Goal: Information Seeking & Learning: Learn about a topic

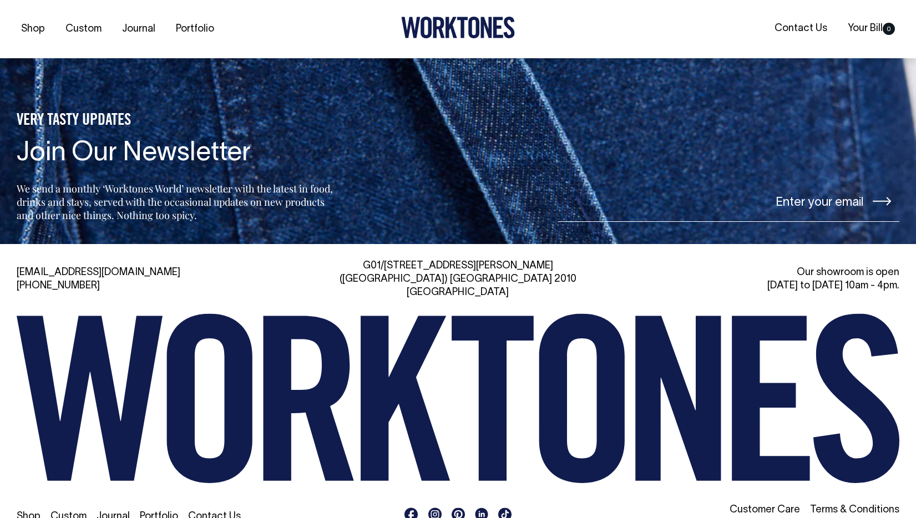
scroll to position [2441, 0]
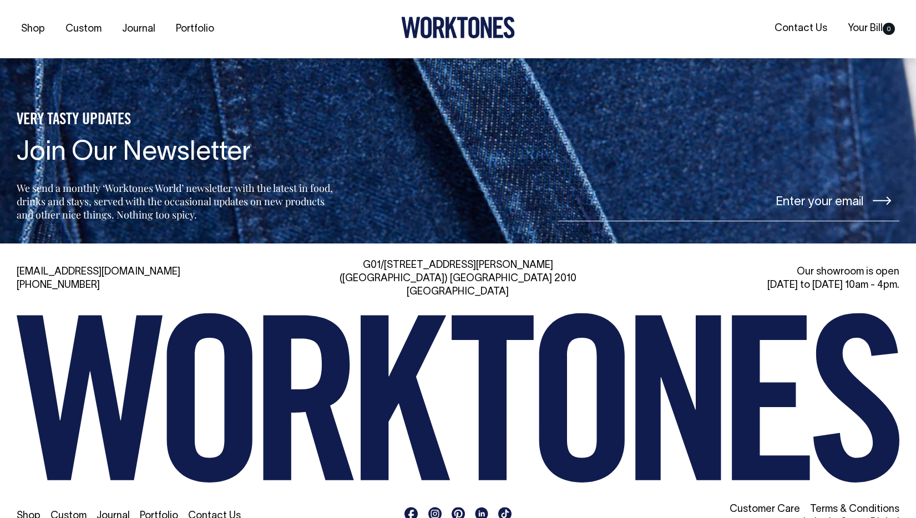
click at [155, 511] on link "Portfolio" at bounding box center [159, 515] width 38 height 9
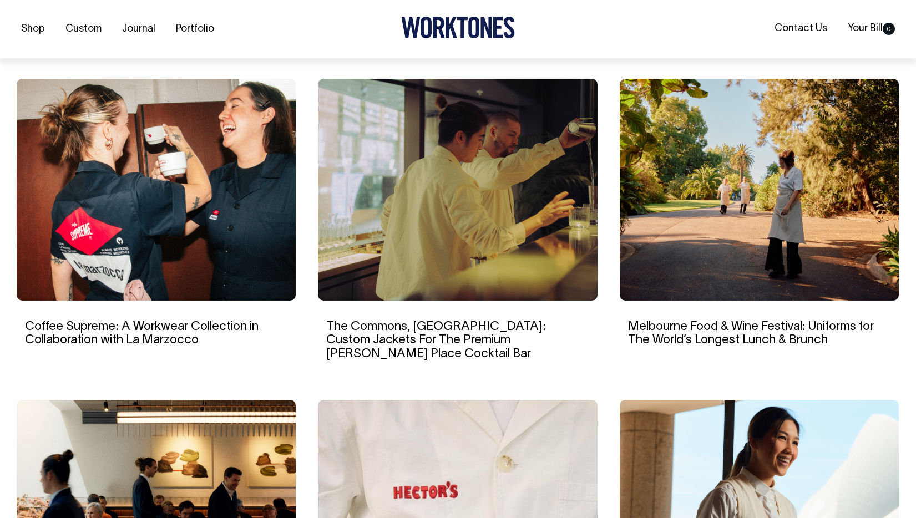
scroll to position [713, 0]
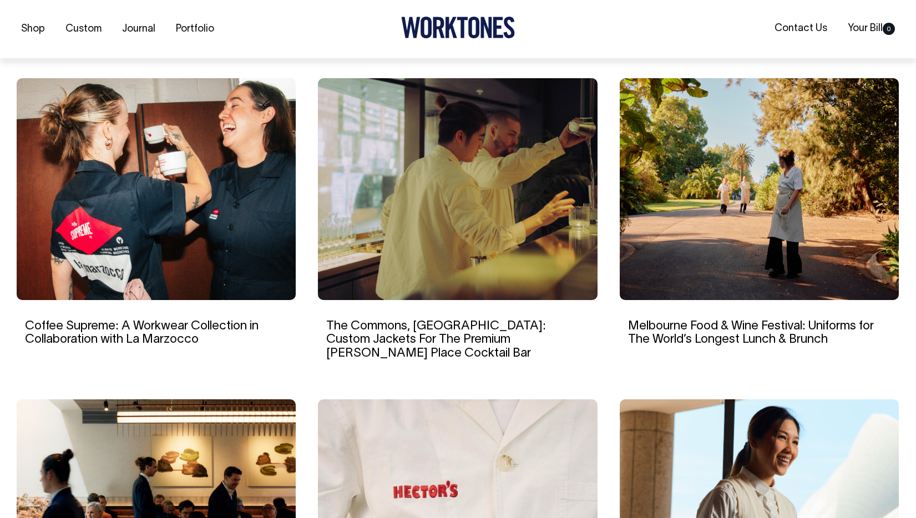
click at [753, 249] on img at bounding box center [759, 189] width 279 height 222
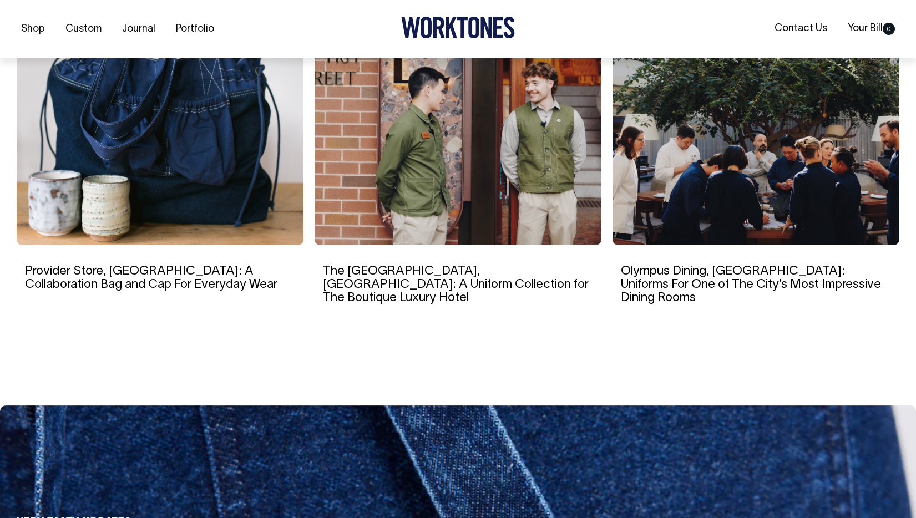
scroll to position [6089, 0]
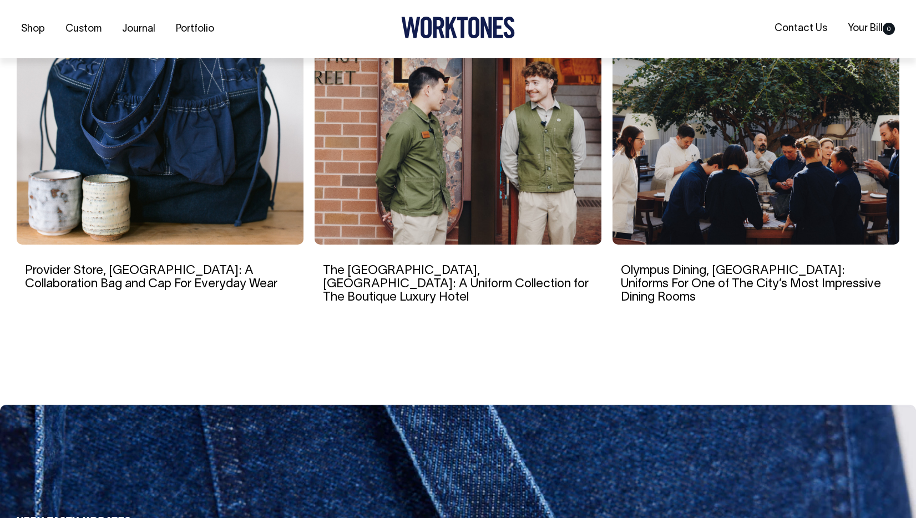
click at [699, 284] on link "Olympus Dining, [GEOGRAPHIC_DATA]: Uniforms For One of The City’s Most Impressi…" at bounding box center [751, 284] width 260 height 38
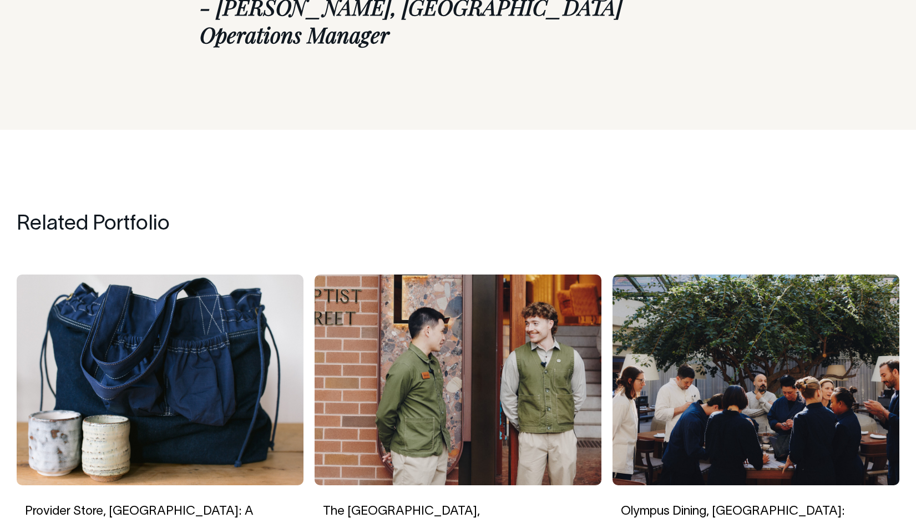
click at [121, 213] on h4 "Related Portfolio" at bounding box center [458, 224] width 882 height 23
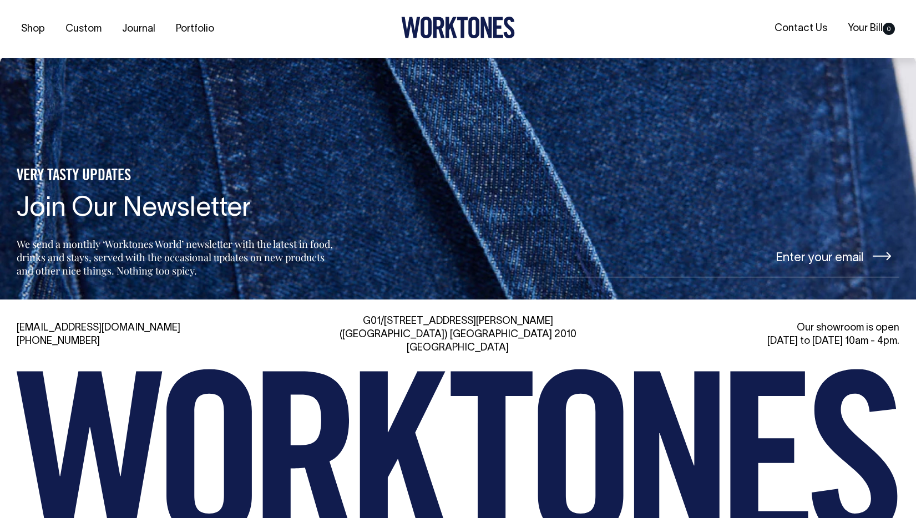
scroll to position [5504, 0]
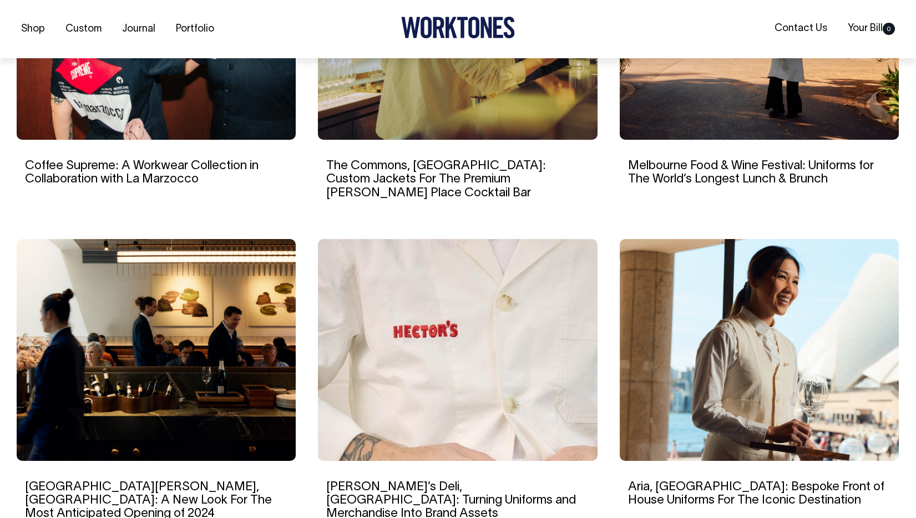
scroll to position [874, 0]
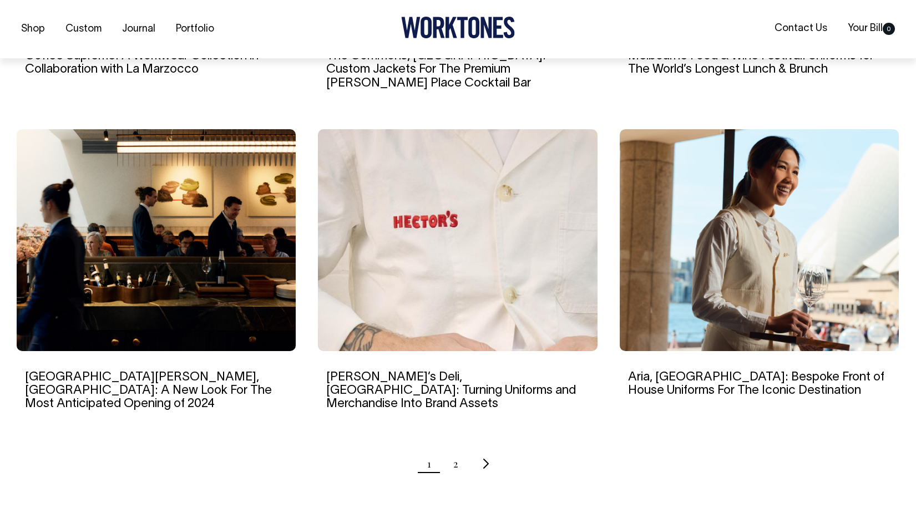
click at [459, 450] on ul "1 2" at bounding box center [458, 464] width 882 height 28
click at [457, 449] on link "2" at bounding box center [455, 463] width 5 height 28
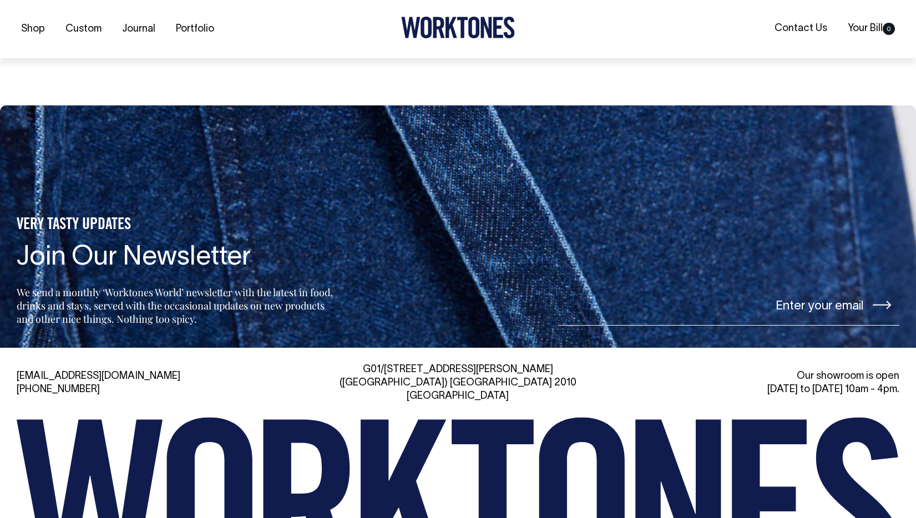
scroll to position [6118, 0]
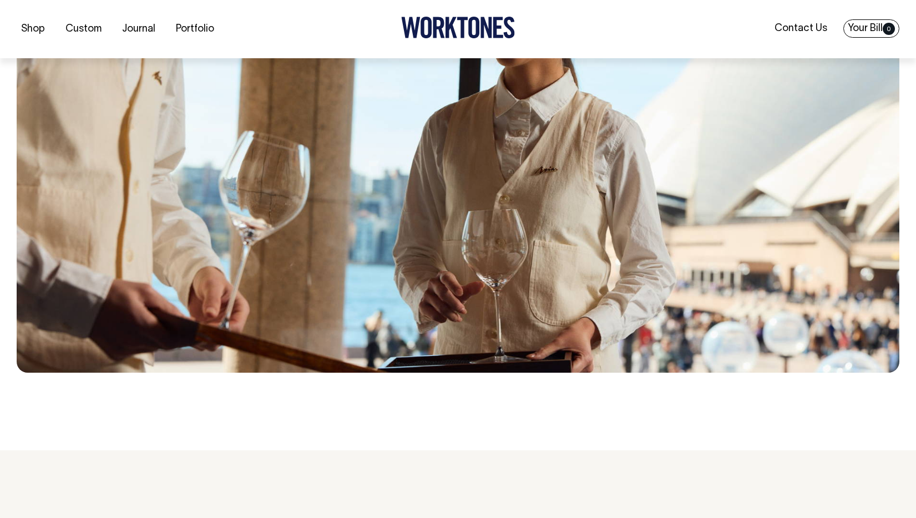
scroll to position [7827, 0]
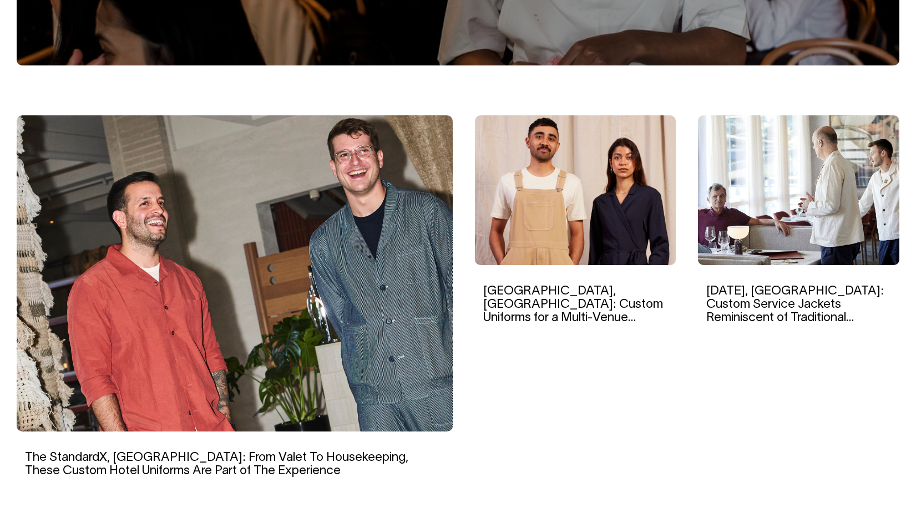
scroll to position [275, 0]
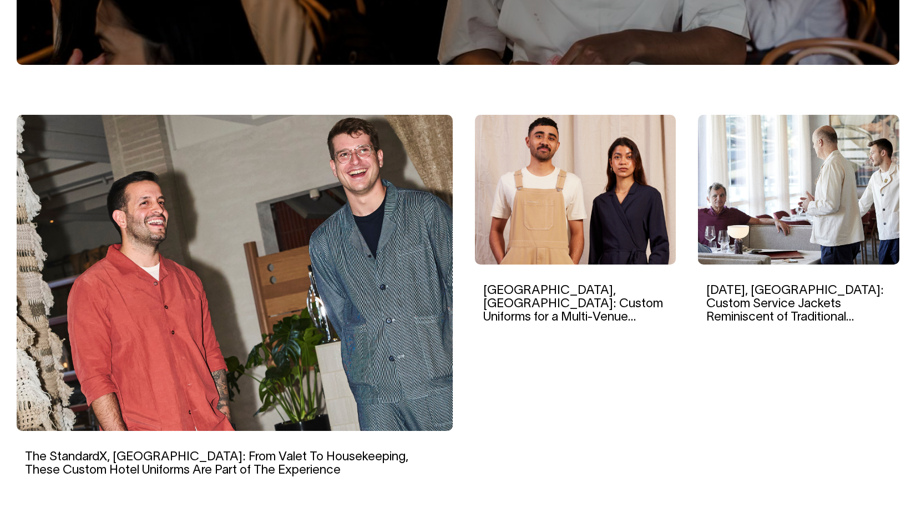
click at [616, 176] on img at bounding box center [575, 190] width 201 height 150
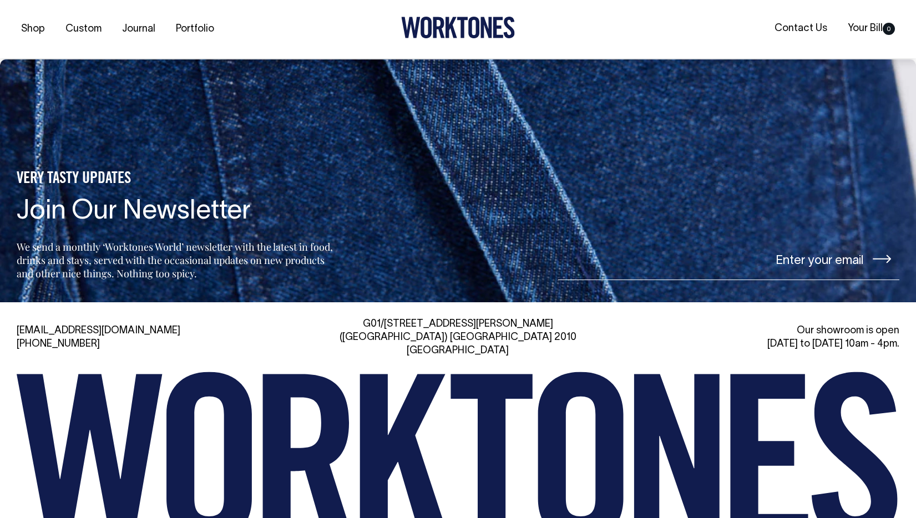
scroll to position [8599, 0]
